Goal: Information Seeking & Learning: Learn about a topic

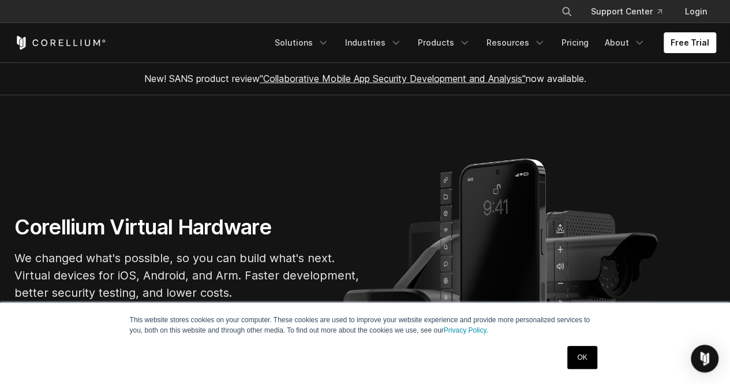
click at [580, 358] on link "OK" at bounding box center [581, 356] width 29 height 23
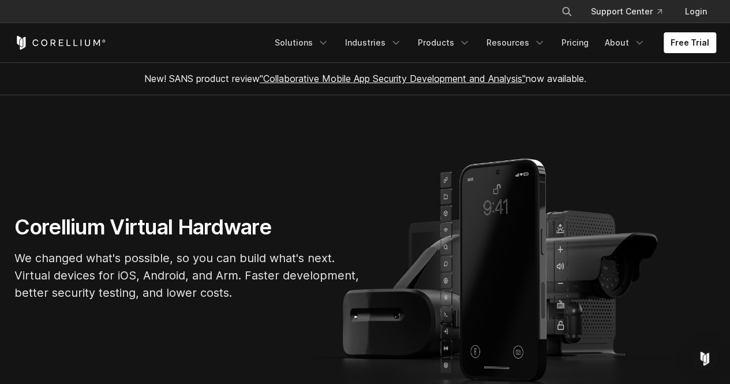
click at [696, 234] on div "Corellium Virtual Hardware We changed what's possible, so you can build what's …" at bounding box center [365, 262] width 724 height 96
click at [290, 280] on p "We changed what's possible, so you can build what's next. Virtual devices for i…" at bounding box center [187, 275] width 346 height 52
click at [404, 77] on link ""Collaborative Mobile App Security Development and Analysis"" at bounding box center [393, 79] width 266 height 12
click at [454, 42] on link "Products" at bounding box center [444, 42] width 66 height 21
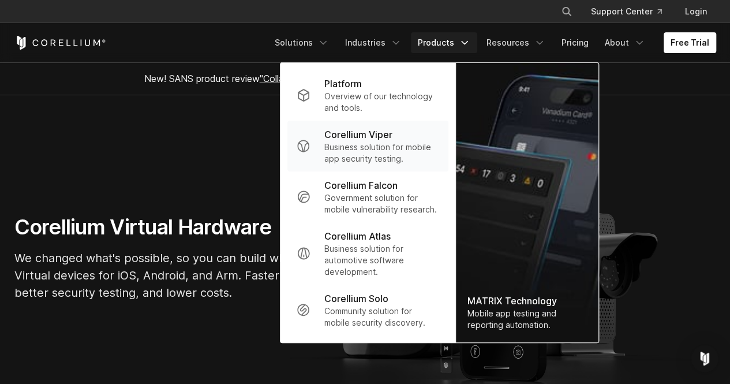
click at [378, 134] on p "Corellium Viper" at bounding box center [358, 134] width 68 height 14
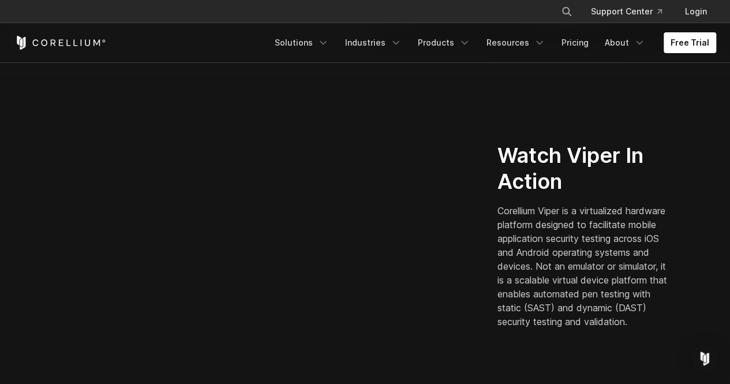
scroll to position [276, 0]
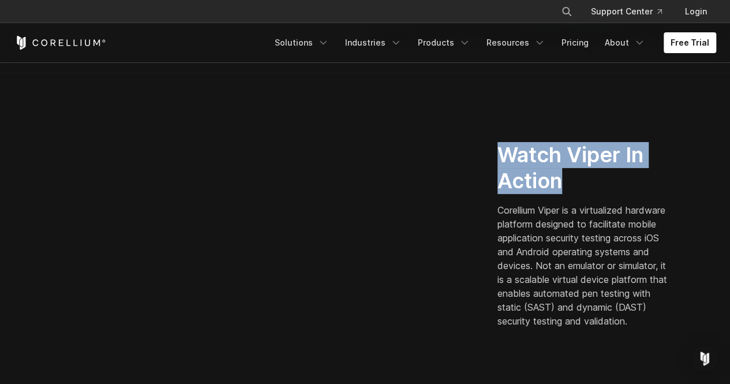
drag, startPoint x: 499, startPoint y: 146, endPoint x: 563, endPoint y: 174, distance: 69.7
click at [563, 174] on h2 "Watch Viper In Action" at bounding box center [584, 168] width 175 height 52
copy h2 "Watch Viper In Action"
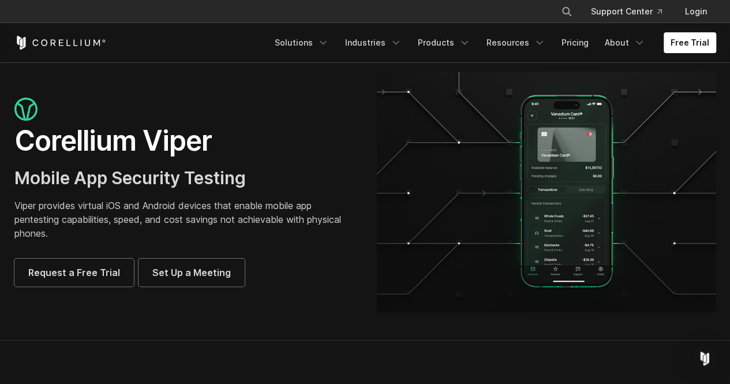
scroll to position [0, 0]
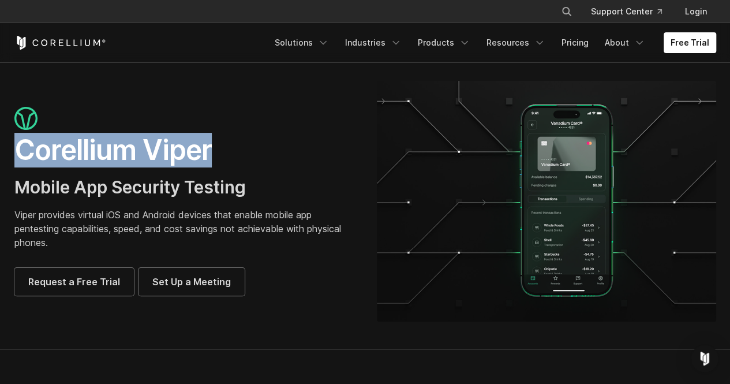
drag, startPoint x: 18, startPoint y: 146, endPoint x: 212, endPoint y: 156, distance: 194.0
click at [212, 156] on h1 "Corellium Viper" at bounding box center [183, 150] width 339 height 35
copy h1 "Corellium Viper"
click at [446, 47] on link "Products" at bounding box center [444, 42] width 66 height 21
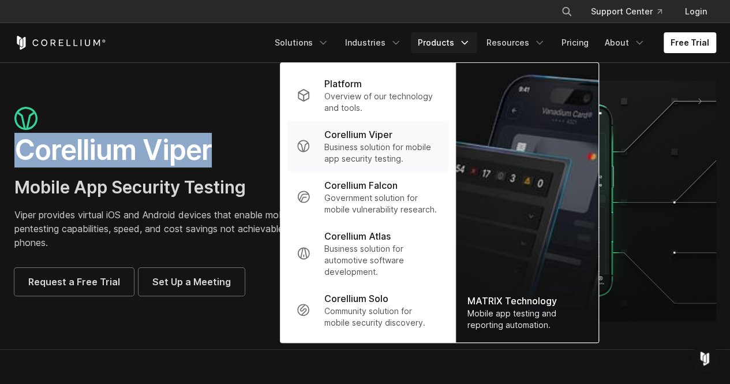
click at [377, 131] on p "Corellium Viper" at bounding box center [358, 134] width 68 height 14
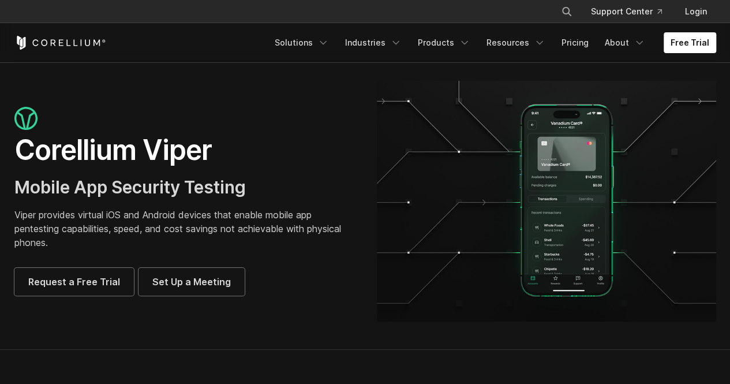
click at [450, 39] on link "Products" at bounding box center [444, 42] width 66 height 21
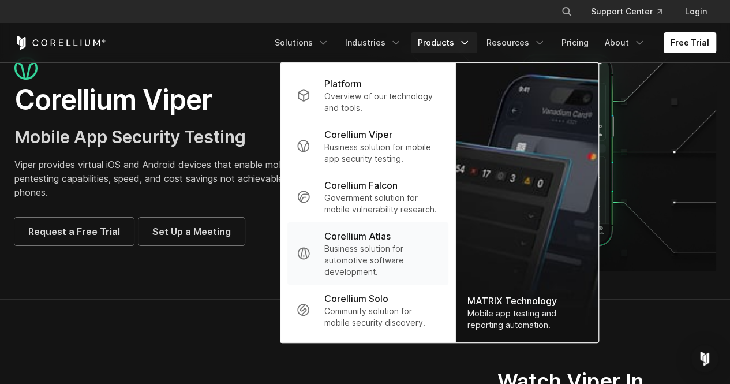
scroll to position [51, 0]
click at [358, 103] on p "Overview of our technology and tools." at bounding box center [381, 102] width 115 height 23
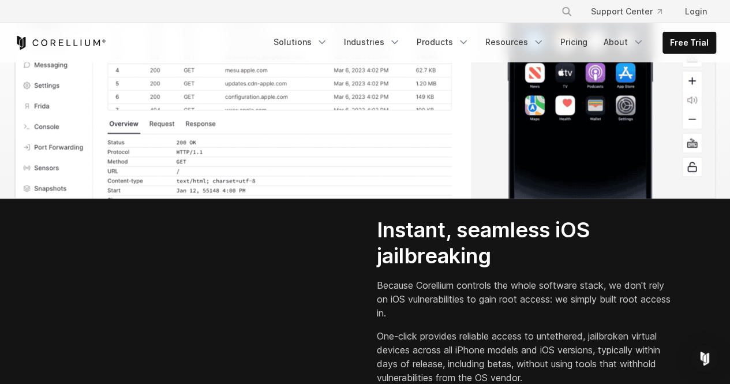
scroll to position [1411, 0]
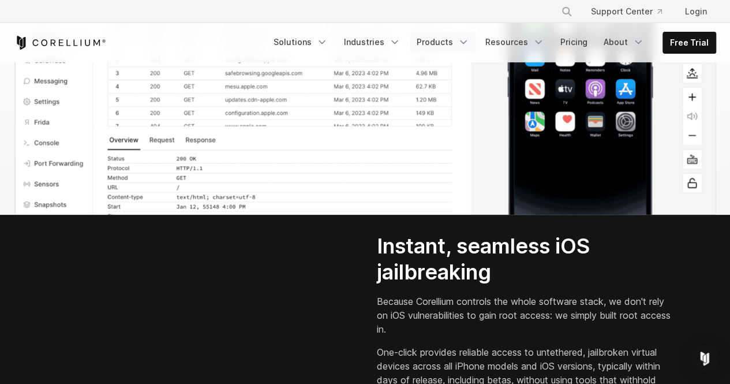
click at [464, 48] on link "Products" at bounding box center [442, 42] width 66 height 21
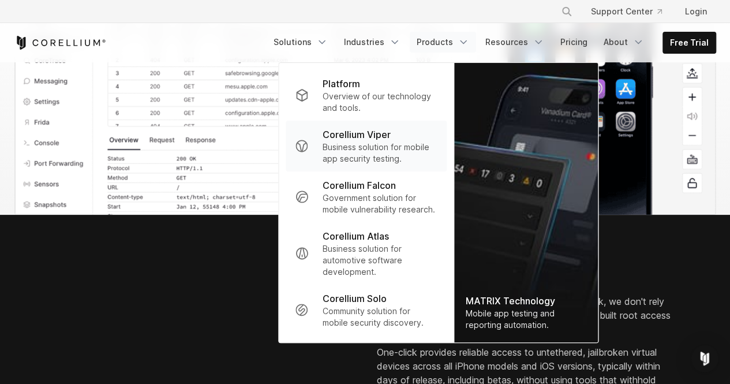
click at [390, 138] on p "Corellium Viper" at bounding box center [356, 134] width 68 height 14
